Goal: Information Seeking & Learning: Learn about a topic

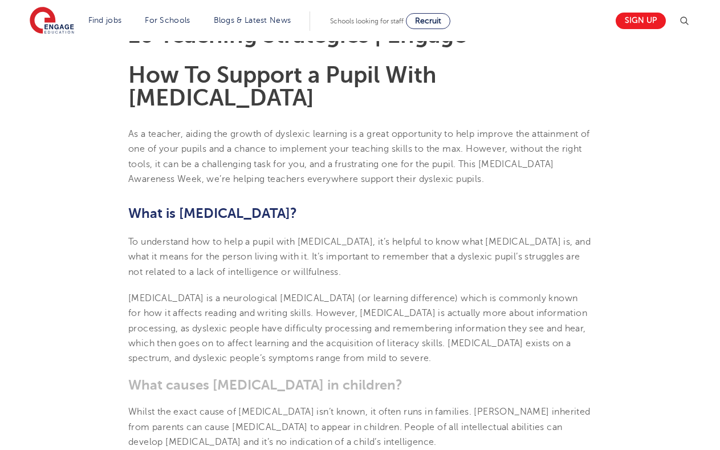
scroll to position [357, 0]
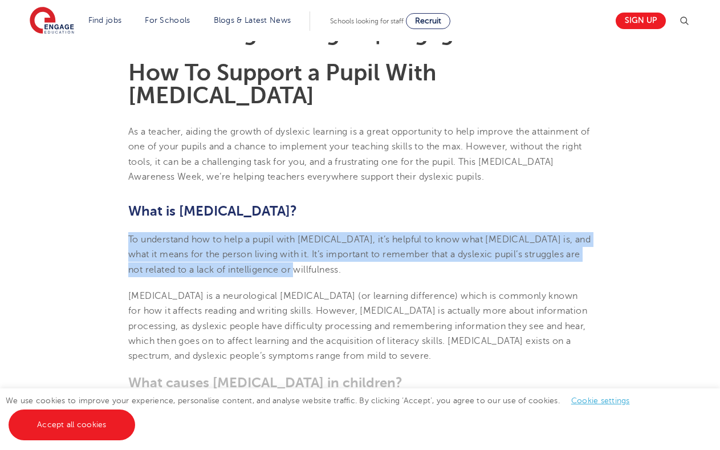
drag, startPoint x: 129, startPoint y: 214, endPoint x: 411, endPoint y: 249, distance: 283.2
click at [411, 249] on p "To understand how to help a pupil with [MEDICAL_DATA], it’s helpful to know wha…" at bounding box center [360, 254] width 464 height 45
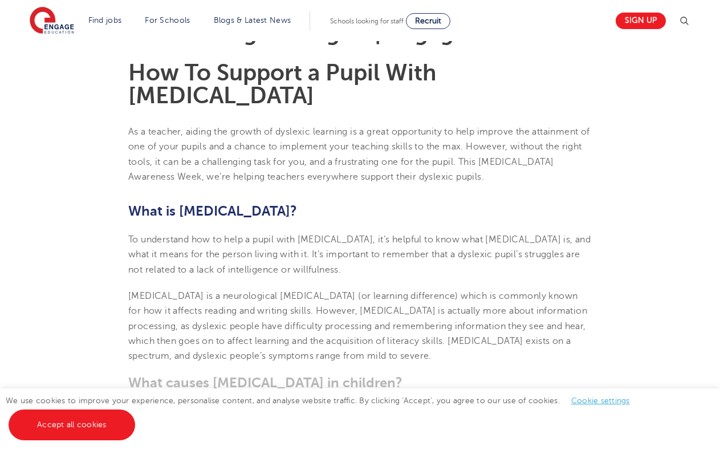
click at [370, 291] on span "[MEDICAL_DATA] is a neurological [MEDICAL_DATA] (or learning difference) which …" at bounding box center [357, 326] width 459 height 70
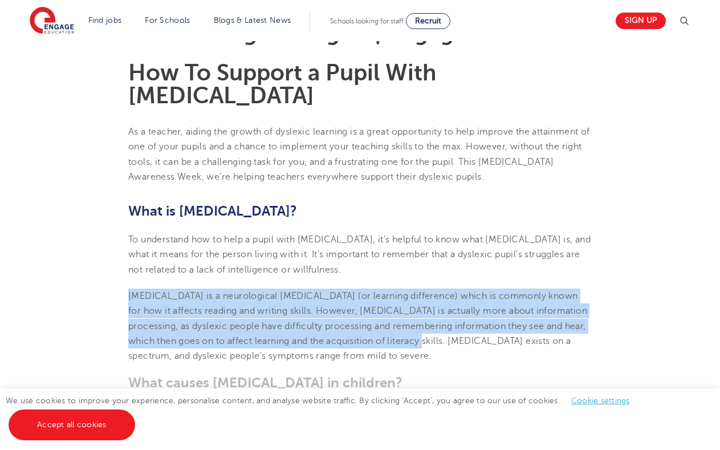
drag, startPoint x: 129, startPoint y: 275, endPoint x: 399, endPoint y: 320, distance: 273.4
click at [399, 320] on span "[MEDICAL_DATA] is a neurological [MEDICAL_DATA] (or learning difference) which …" at bounding box center [357, 326] width 459 height 70
copy span "[MEDICAL_DATA] is a neurological [MEDICAL_DATA] (or learning difference) which …"
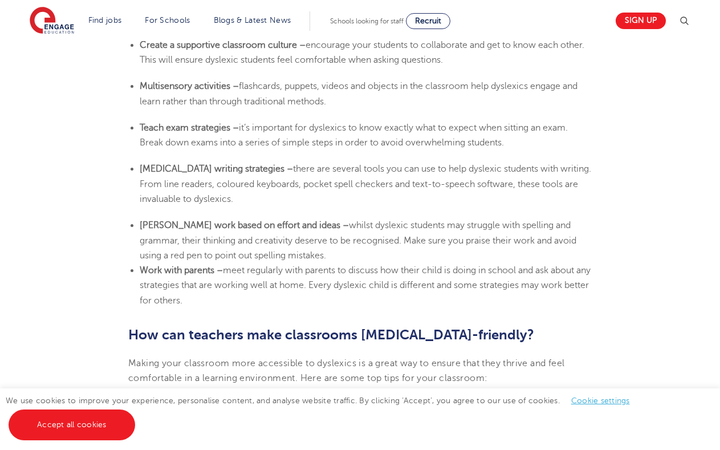
scroll to position [2230, 0]
drag, startPoint x: 260, startPoint y: 145, endPoint x: 552, endPoint y: 174, distance: 293.4
click at [552, 174] on li "[MEDICAL_DATA] writing strategies – there are several tools you can use to help…" at bounding box center [366, 183] width 452 height 45
copy span "here are several tools you can use to help dyslexic students with writing. From…"
drag, startPoint x: 141, startPoint y: 144, endPoint x: 556, endPoint y: 169, distance: 416.4
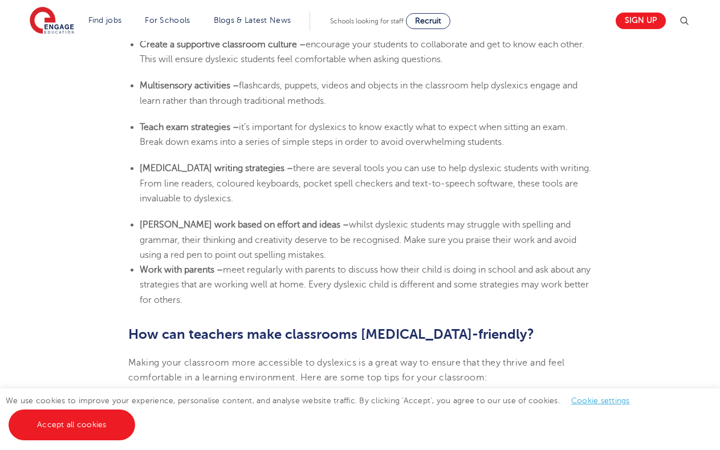
click at [556, 169] on li "[MEDICAL_DATA] writing strategies – there are several tools you can use to help…" at bounding box center [366, 183] width 452 height 45
copy li "[MEDICAL_DATA] writing strategies – there are several tools you can use to help…"
click at [192, 161] on li "[MEDICAL_DATA] writing strategies – there are several tools you can use to help…" at bounding box center [366, 183] width 452 height 45
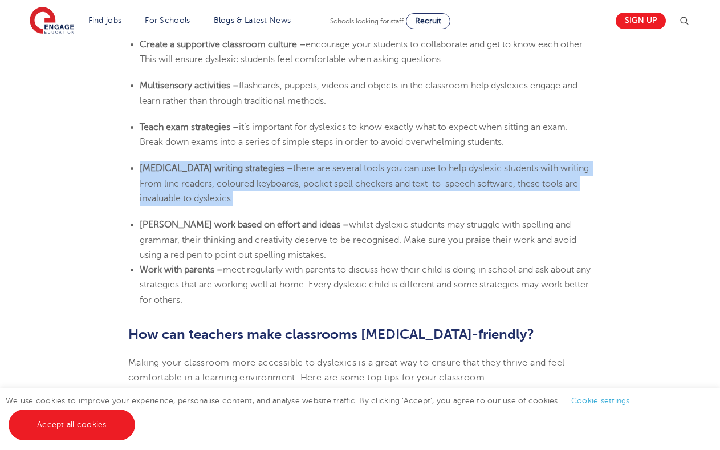
click at [192, 161] on li "[MEDICAL_DATA] writing strategies – there are several tools you can use to help…" at bounding box center [366, 183] width 452 height 45
click at [213, 172] on span "there are several tools you can use to help dyslexic students with writing. Fro…" at bounding box center [366, 183] width 452 height 40
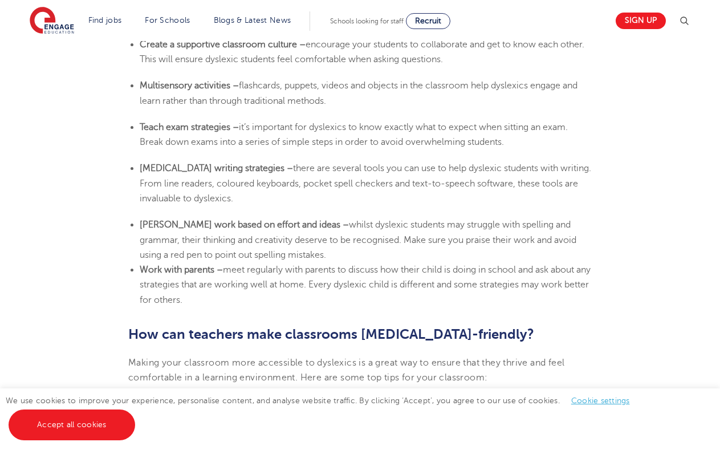
drag, startPoint x: 237, startPoint y: 175, endPoint x: 140, endPoint y: 150, distance: 99.6
click at [140, 161] on li "[MEDICAL_DATA] writing strategies – there are several tools you can use to help…" at bounding box center [366, 183] width 452 height 45
copy li "[MEDICAL_DATA] writing strategies – there are several tools you can use to help…"
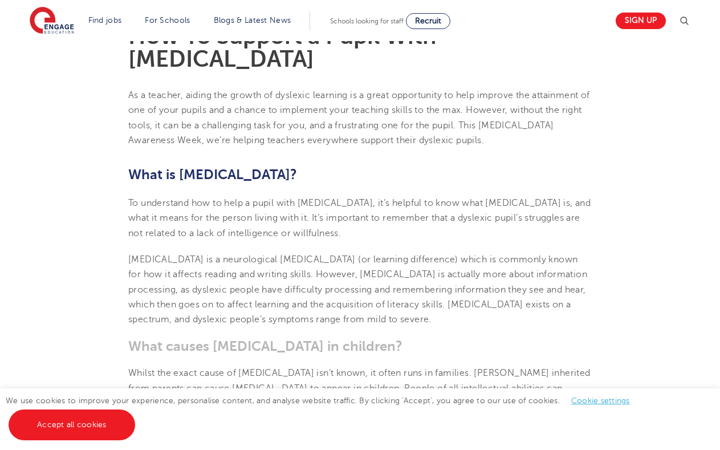
scroll to position [0, 0]
